Goal: Navigation & Orientation: Find specific page/section

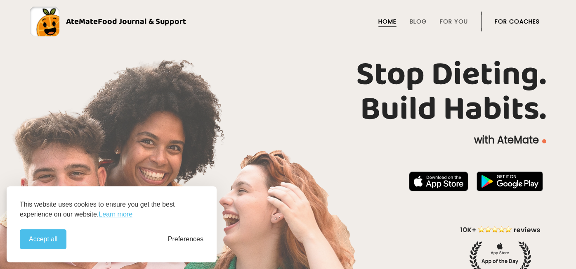
click at [192, 241] on span "Preferences" at bounding box center [185, 238] width 35 height 7
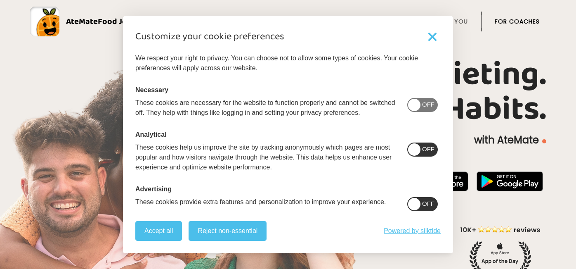
click at [420, 152] on span at bounding box center [414, 149] width 12 height 12
click at [420, 203] on span at bounding box center [414, 204] width 12 height 12
click at [420, 106] on span at bounding box center [414, 105] width 12 height 12
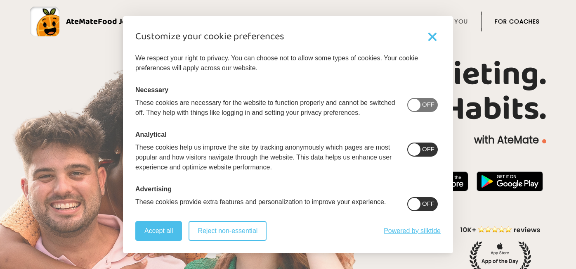
click at [218, 233] on button "Reject non-essential" at bounding box center [228, 231] width 78 height 20
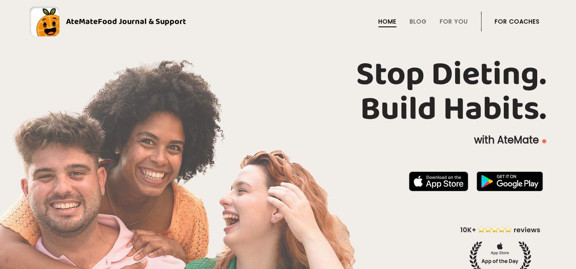
click at [509, 19] on link "For Coaches" at bounding box center [517, 21] width 45 height 7
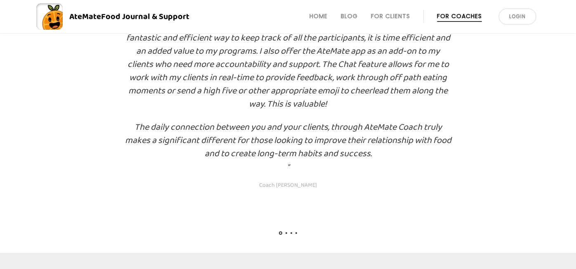
scroll to position [1569, 0]
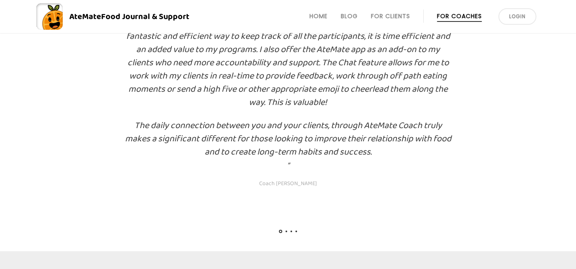
click at [287, 233] on div at bounding box center [287, 232] width 21 height 3
click at [286, 229] on div "“ The AteMate Coach platform has been one of the best ways for me to help my cl…" at bounding box center [288, 63] width 576 height 350
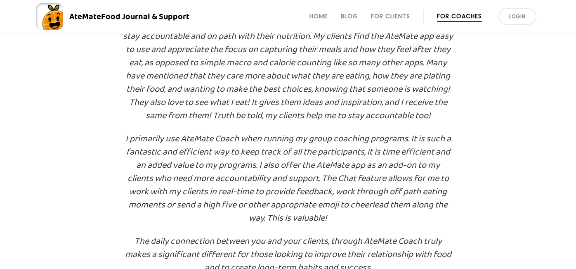
scroll to position [1393, 0]
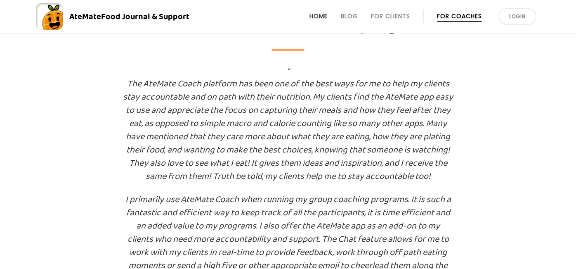
click at [321, 15] on link "Home" at bounding box center [318, 16] width 18 height 7
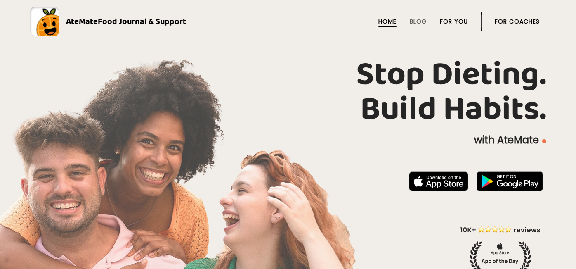
click at [453, 19] on link "For You" at bounding box center [454, 21] width 28 height 7
